Goal: Information Seeking & Learning: Learn about a topic

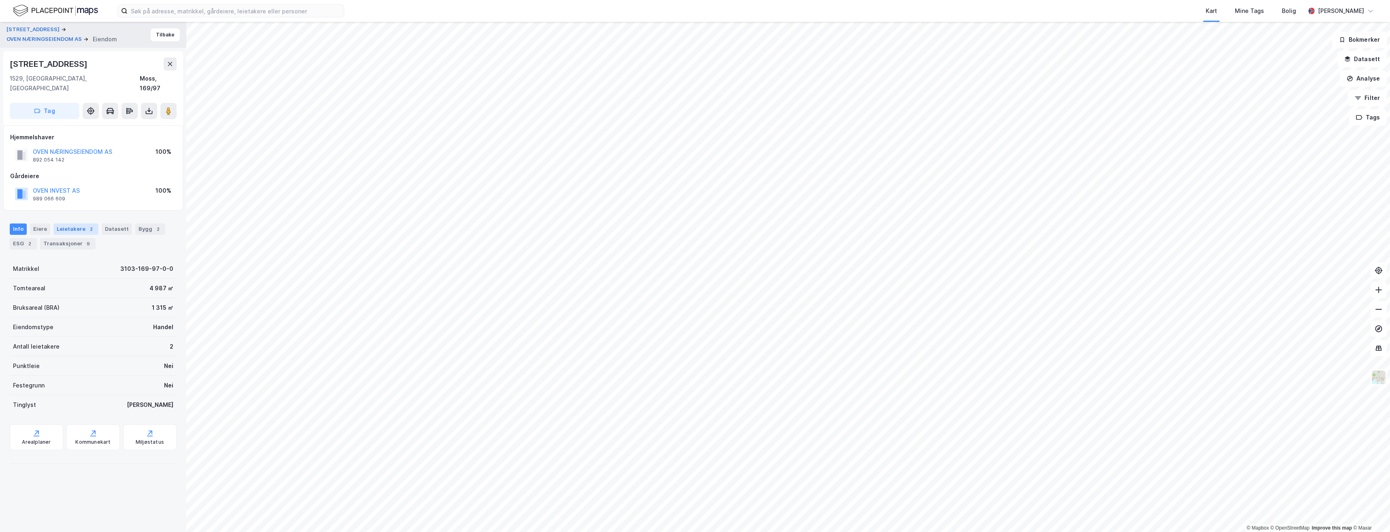
click at [82, 224] on div "Leietakere 2" at bounding box center [75, 229] width 45 height 11
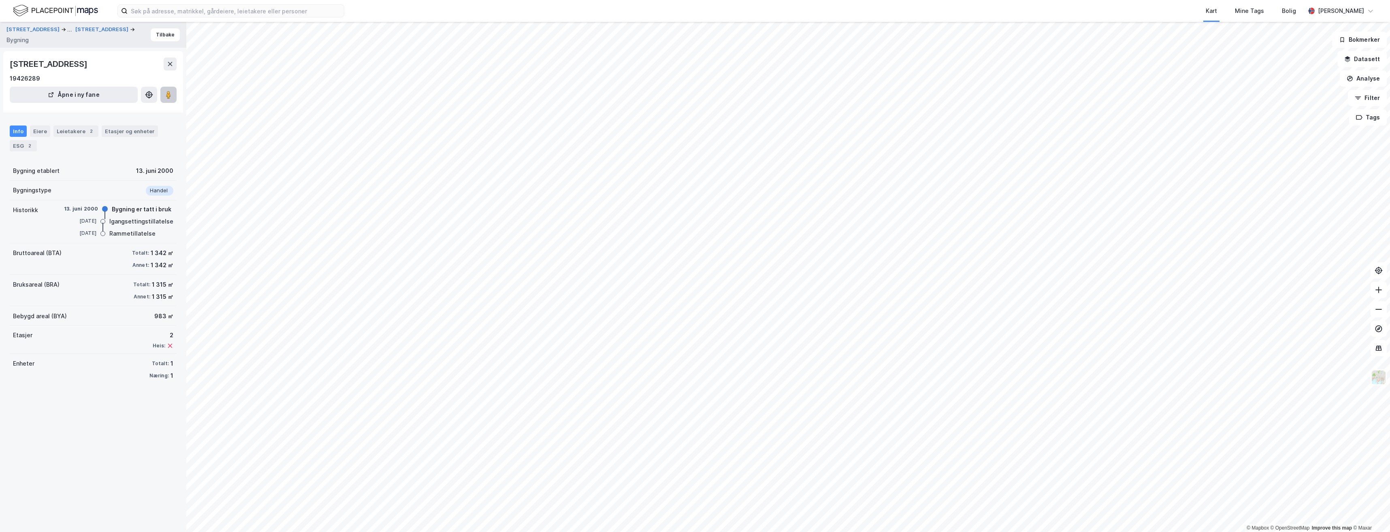
click at [166, 97] on image at bounding box center [168, 95] width 5 height 8
